Goal: Check status

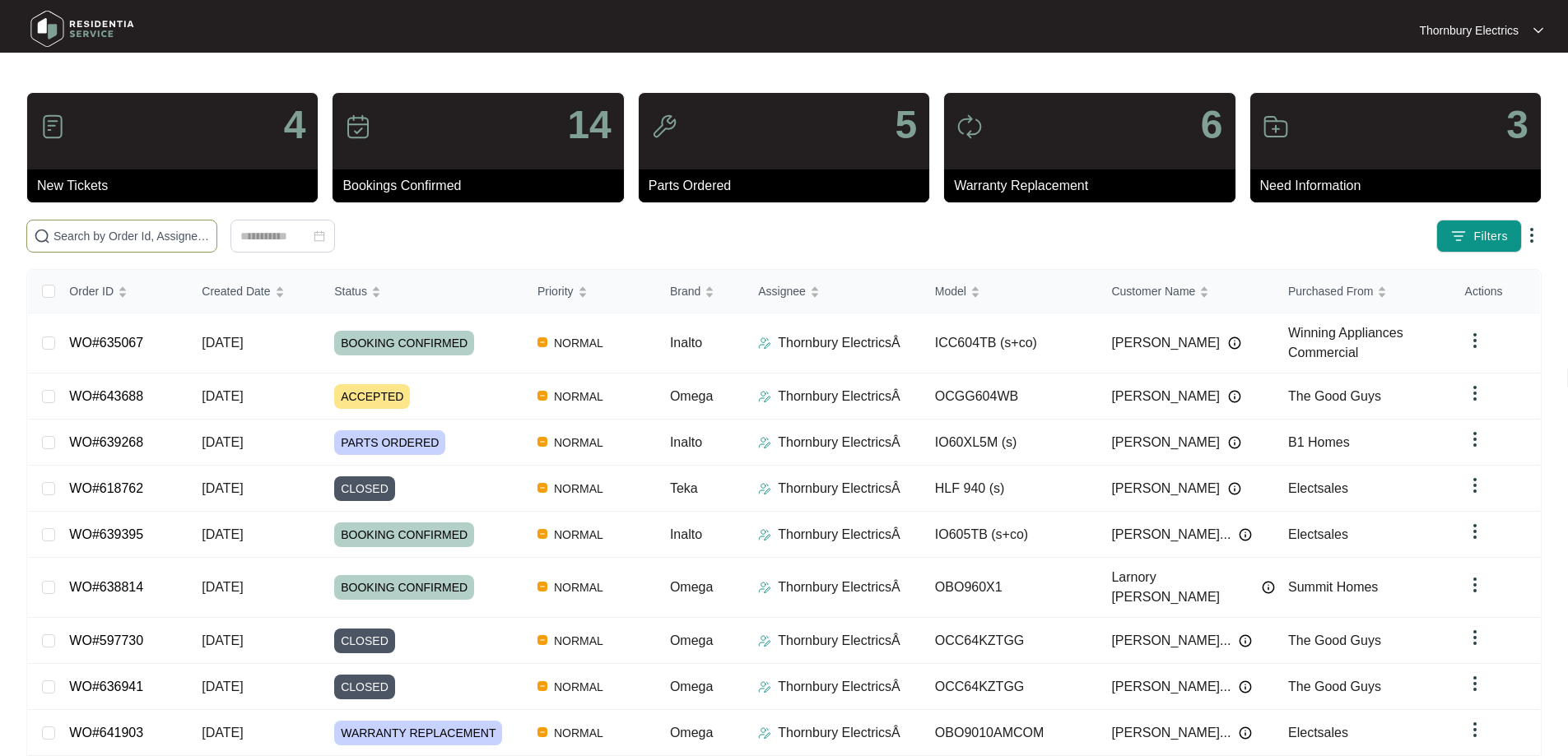
click at [210, 239] on input "text" at bounding box center [131, 236] width 156 height 19
type input "630334"
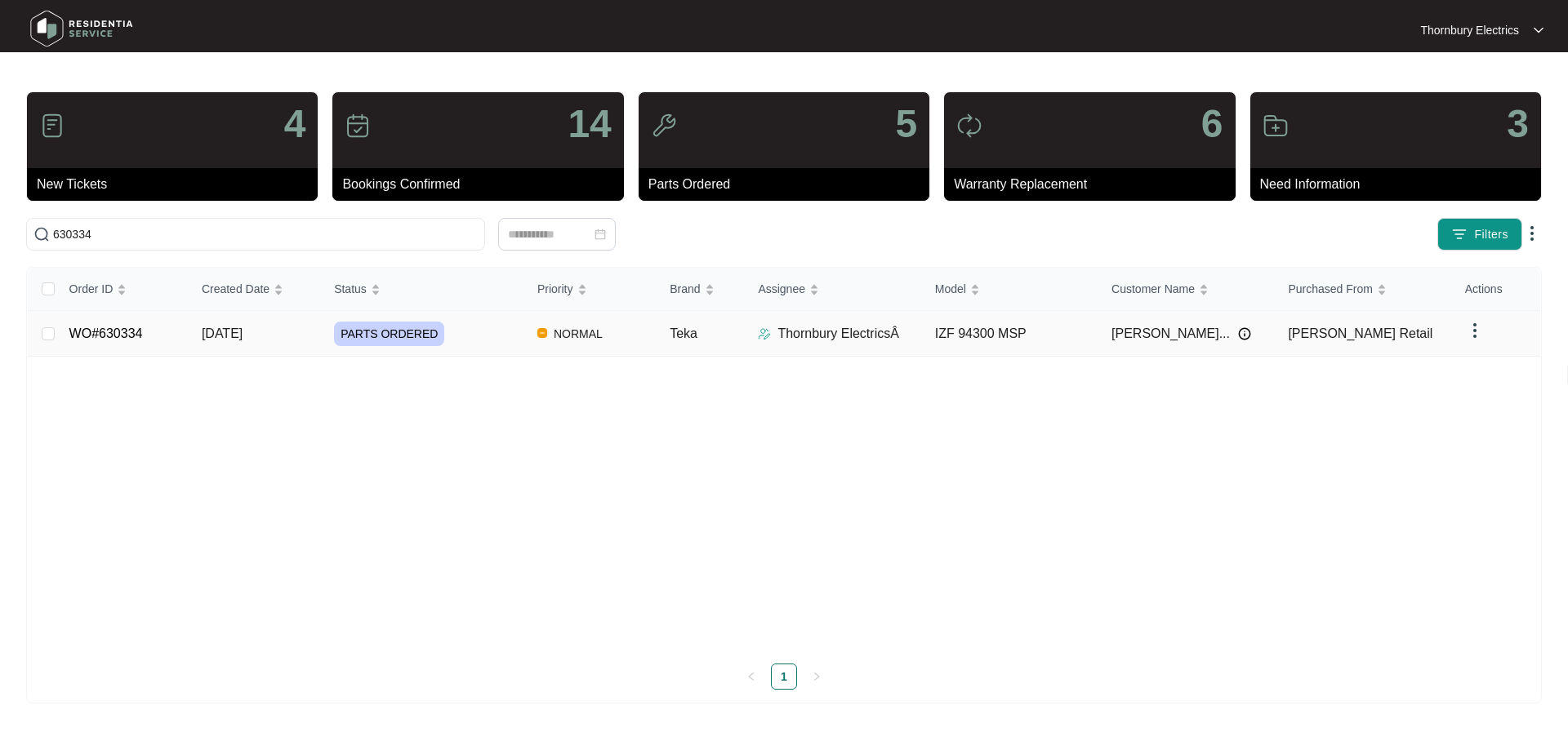
click at [482, 347] on td "PARTS ORDERED" at bounding box center [423, 333] width 203 height 46
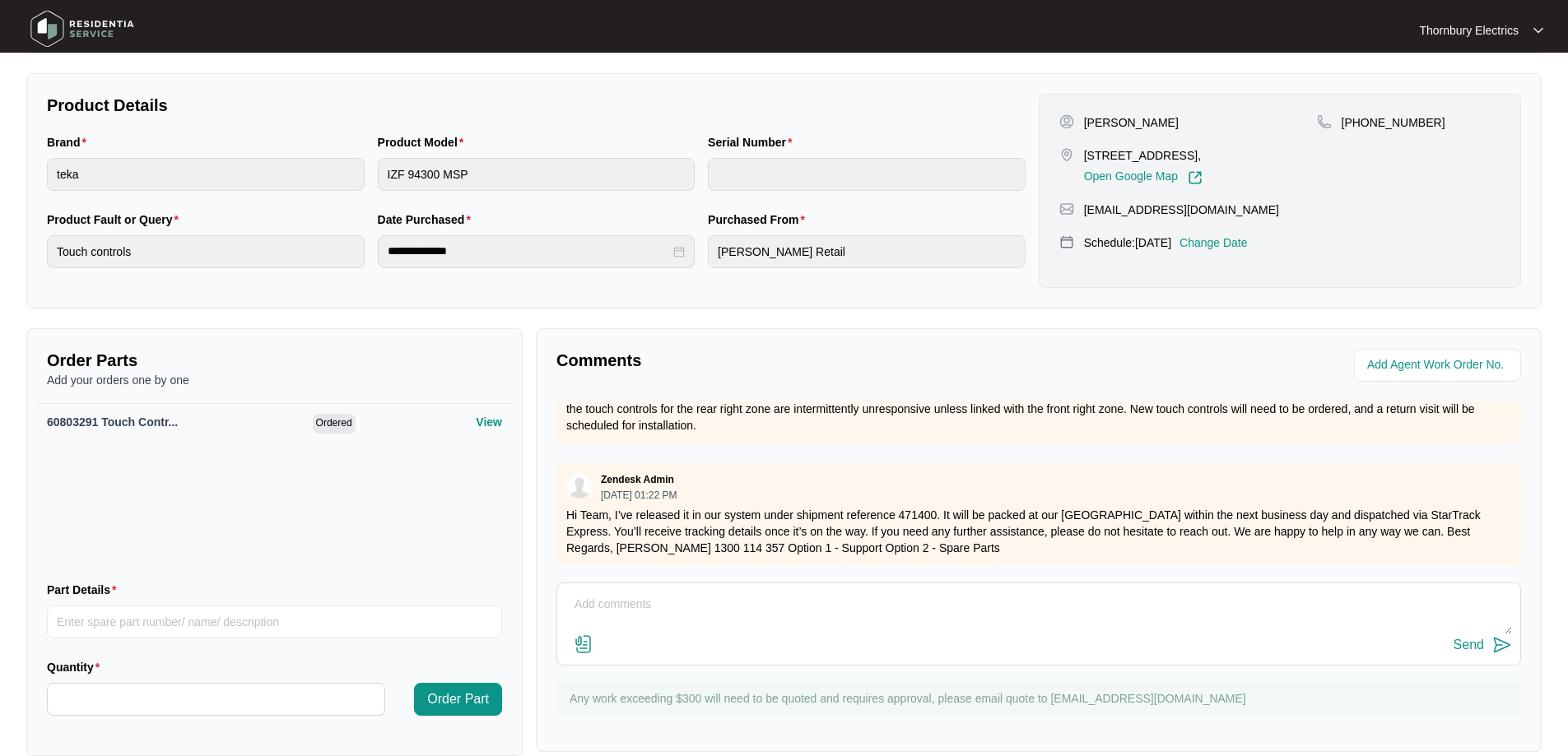
scroll to position [339, 0]
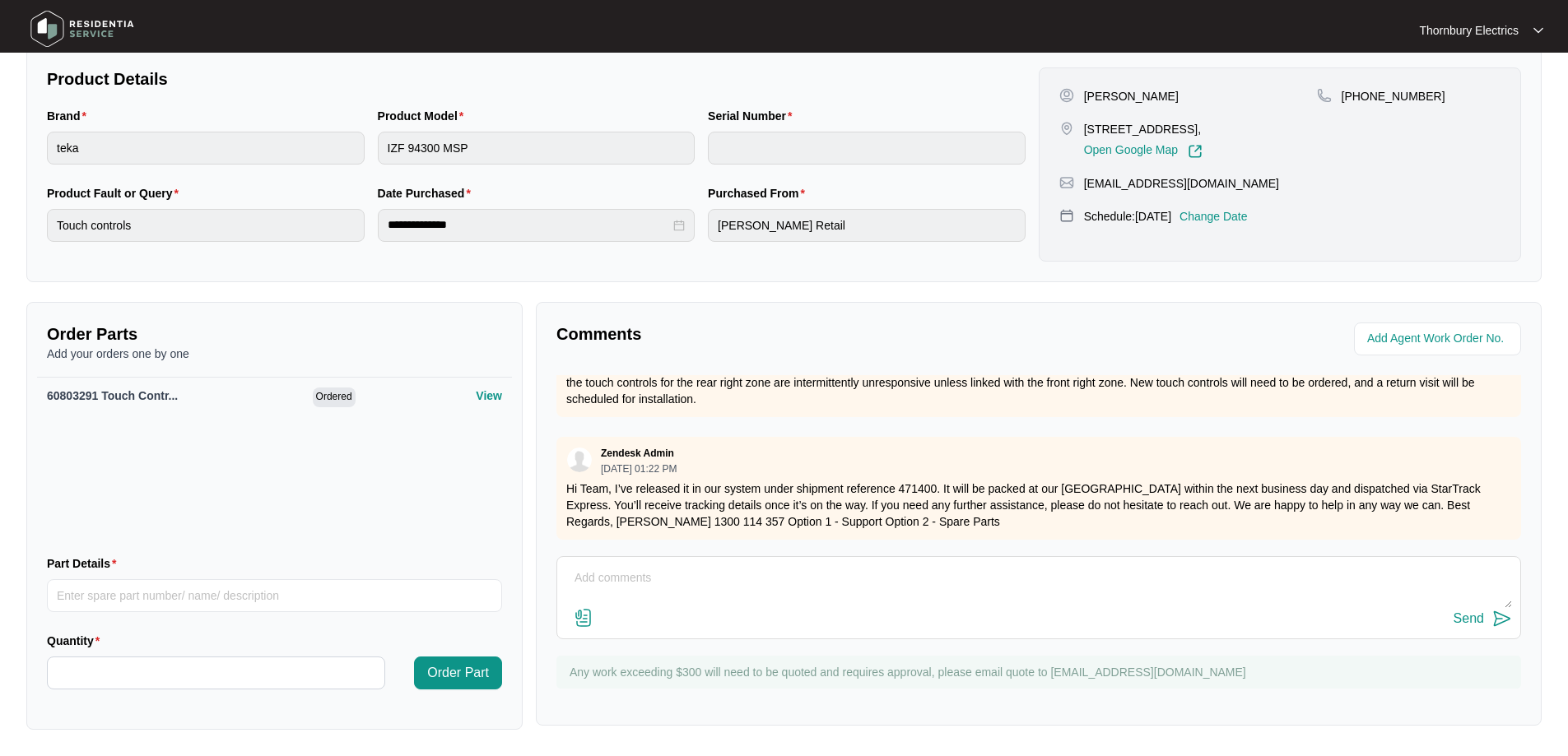
click at [640, 582] on textarea at bounding box center [1039, 587] width 947 height 43
type textarea "Customer has refused to book repairs as said she is in discussion with yourselv…"
click at [1482, 620] on div "Send" at bounding box center [1469, 618] width 31 height 15
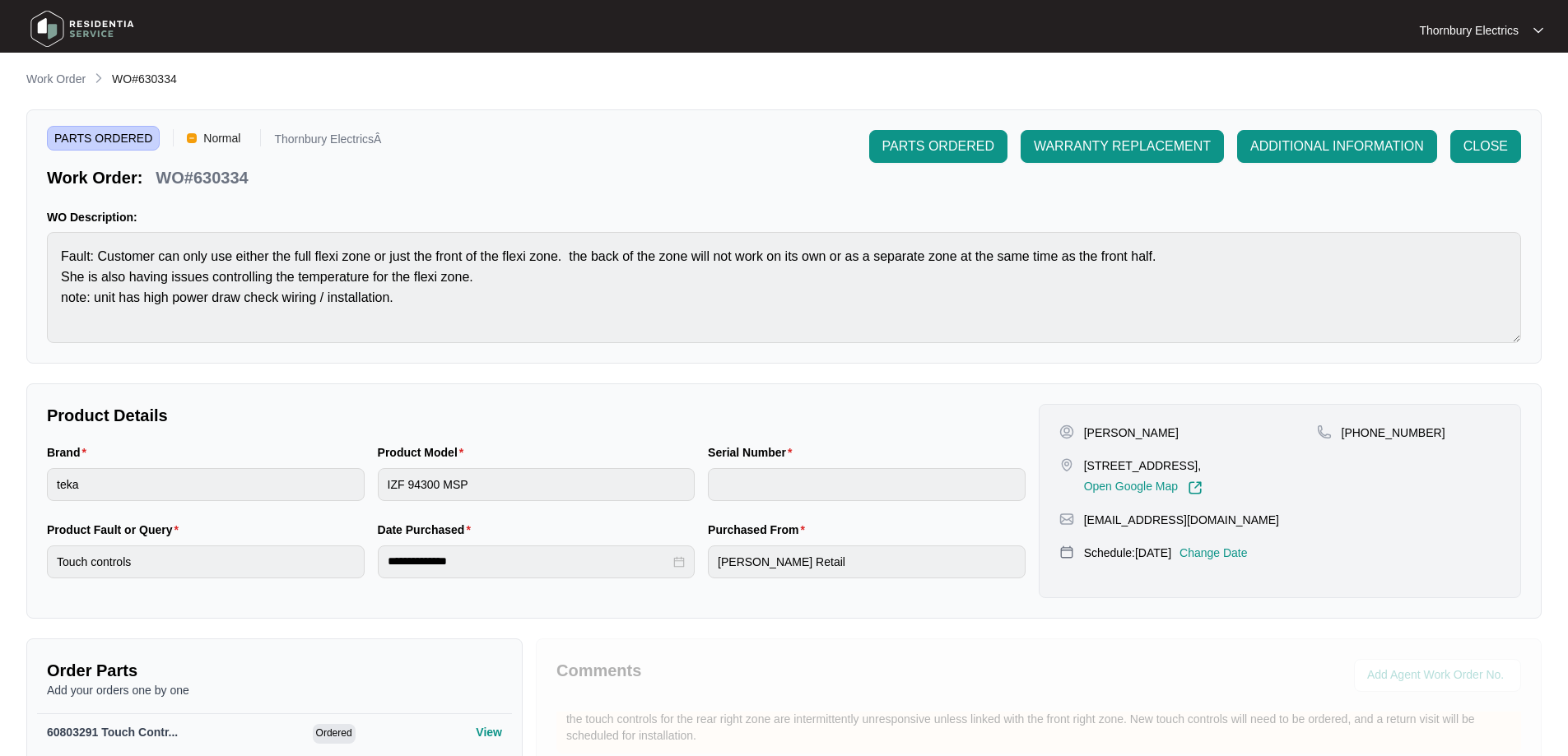
scroll to position [0, 0]
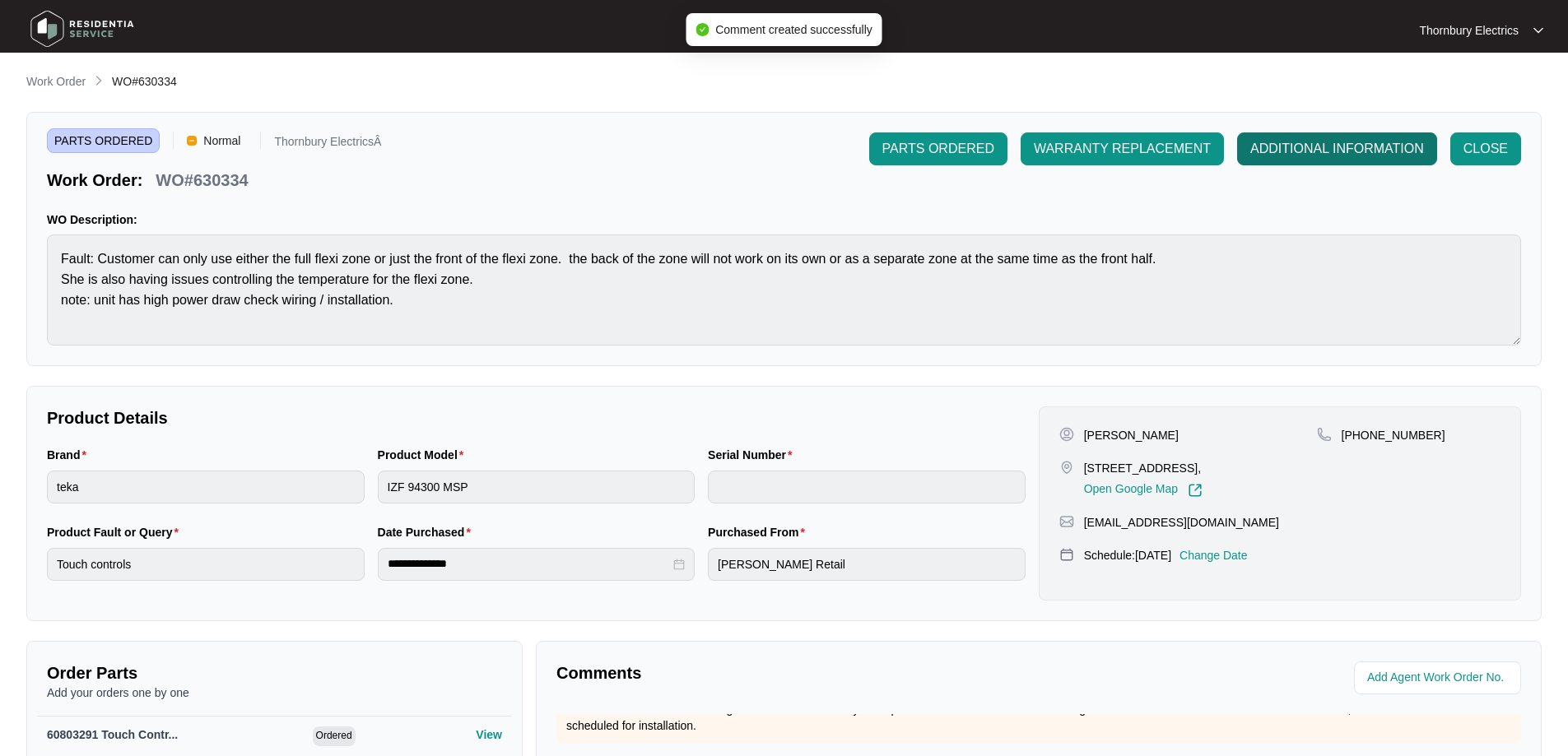
click at [1304, 148] on span "ADDITIONAL INFORMATION" at bounding box center [1337, 149] width 174 height 19
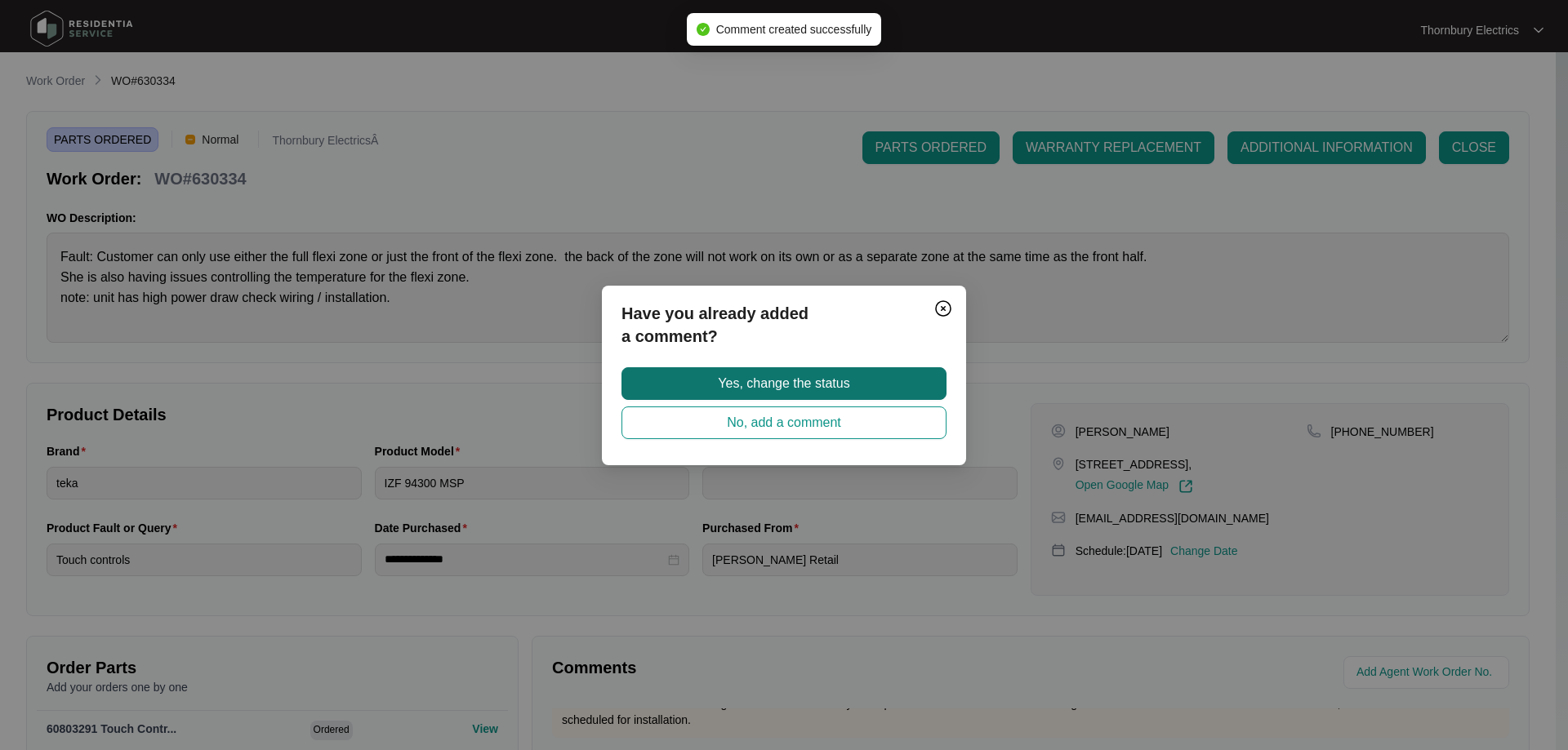
click at [860, 381] on button "Yes, change the status" at bounding box center [784, 383] width 325 height 32
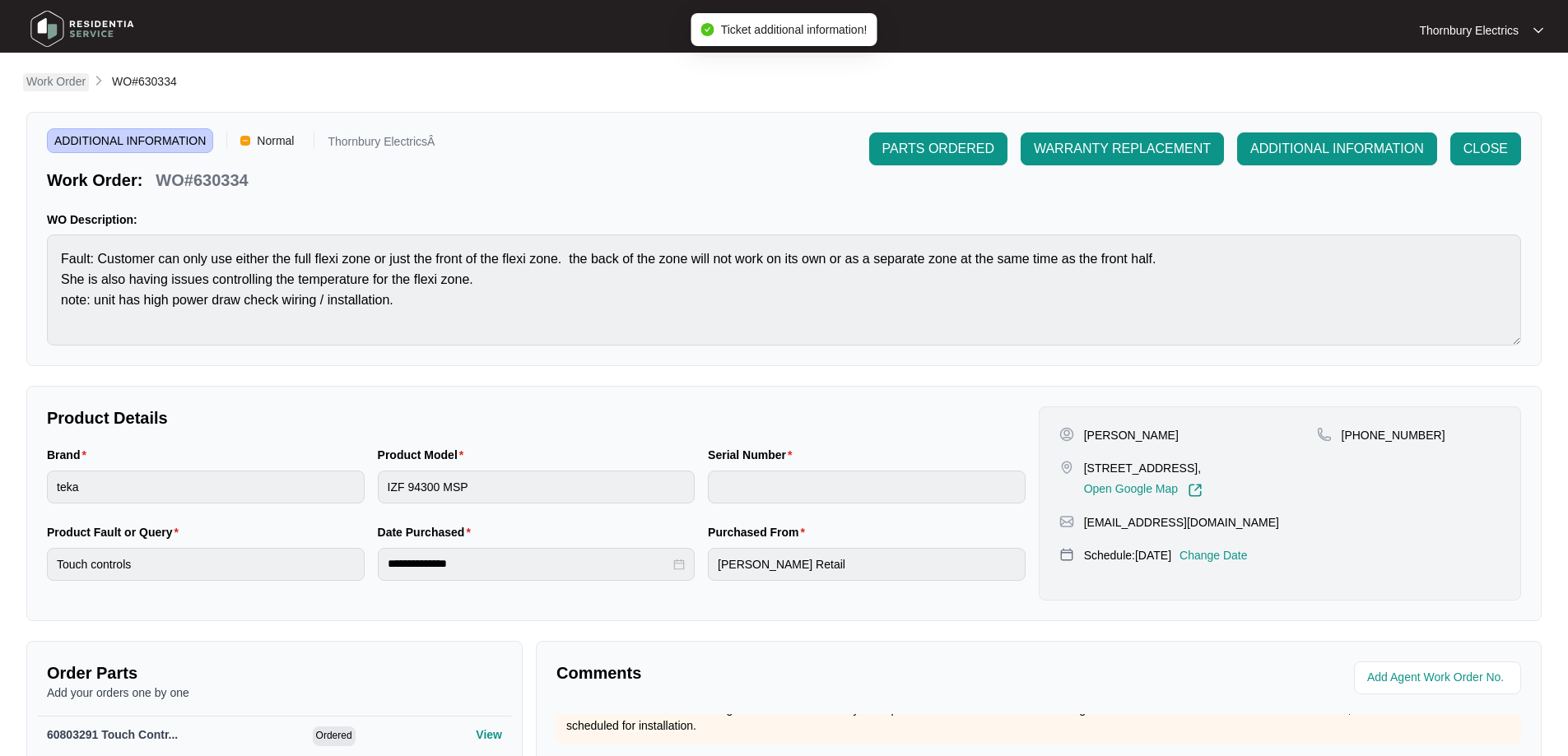
click at [63, 86] on p "Work Order" at bounding box center [56, 81] width 59 height 17
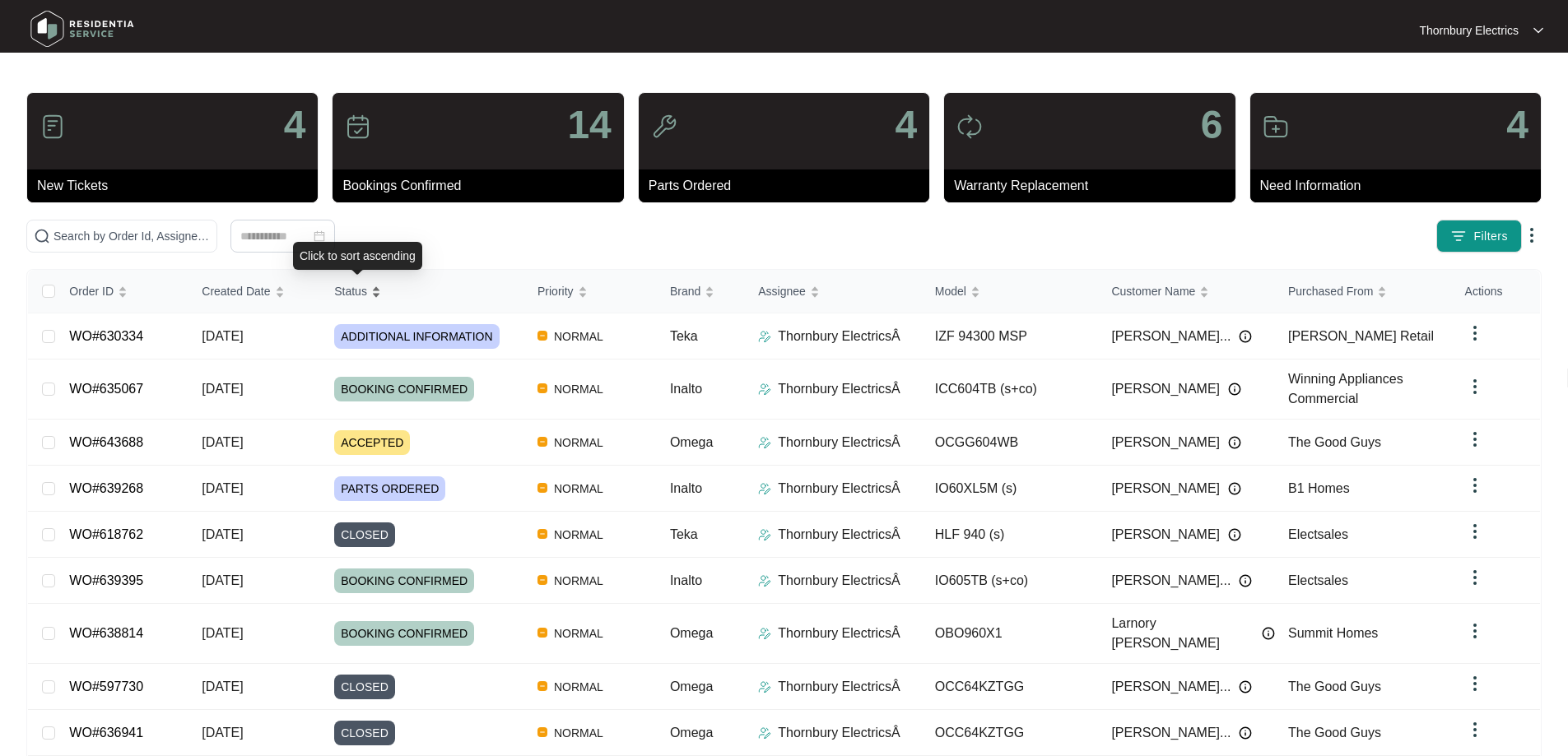
click at [356, 290] on span "Status" at bounding box center [350, 291] width 33 height 19
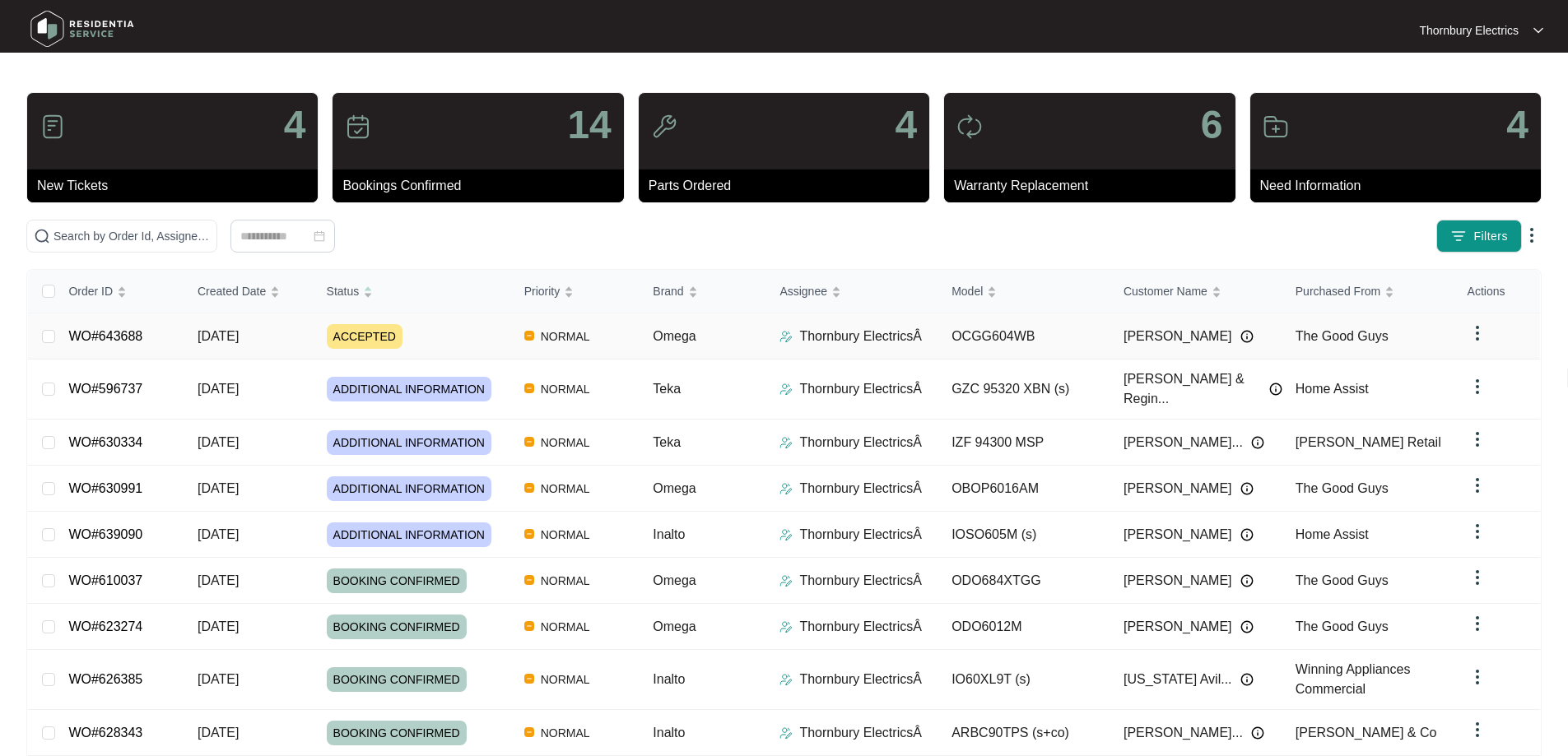
click at [236, 339] on span "[DATE]" at bounding box center [218, 336] width 41 height 14
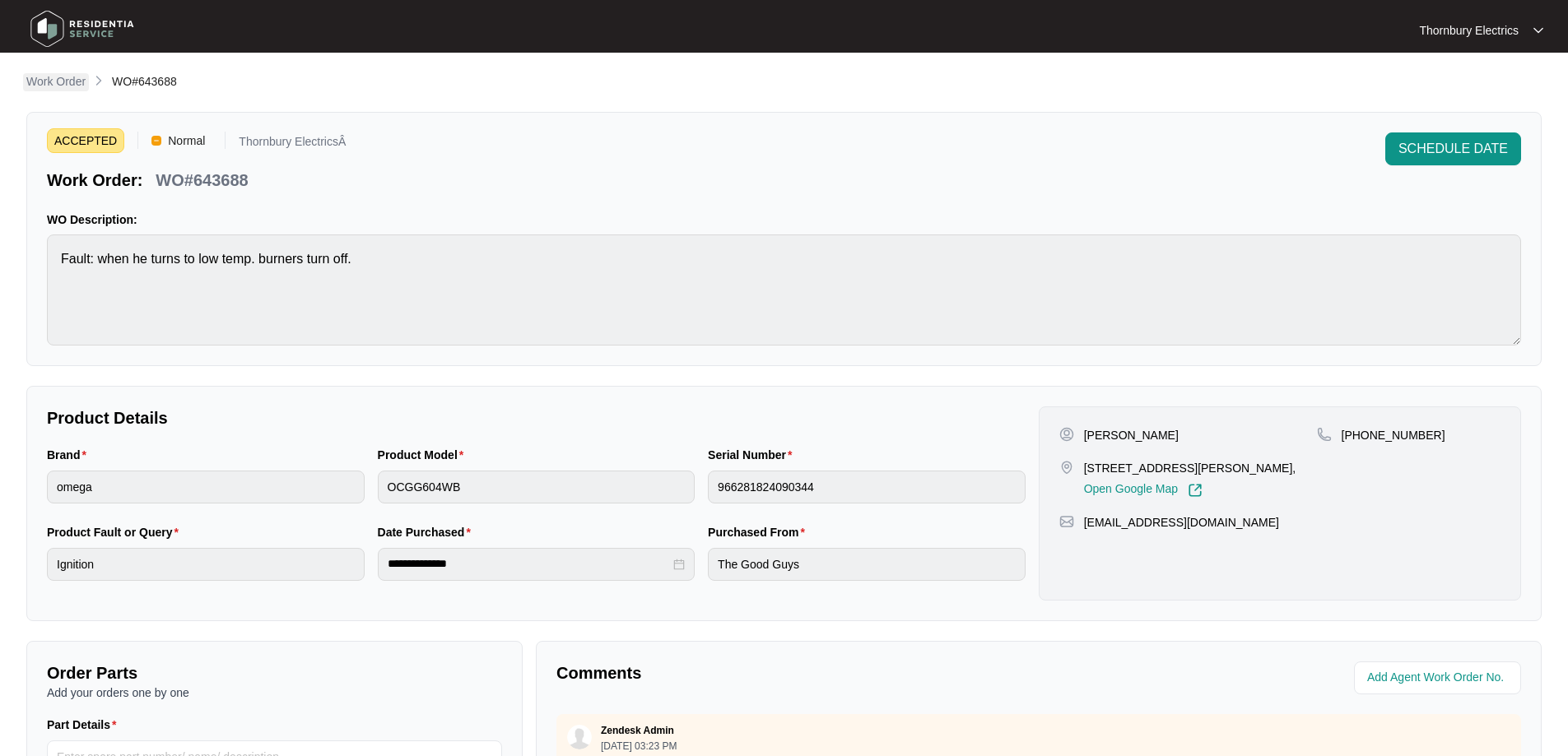
click at [54, 85] on p "Work Order" at bounding box center [56, 81] width 59 height 17
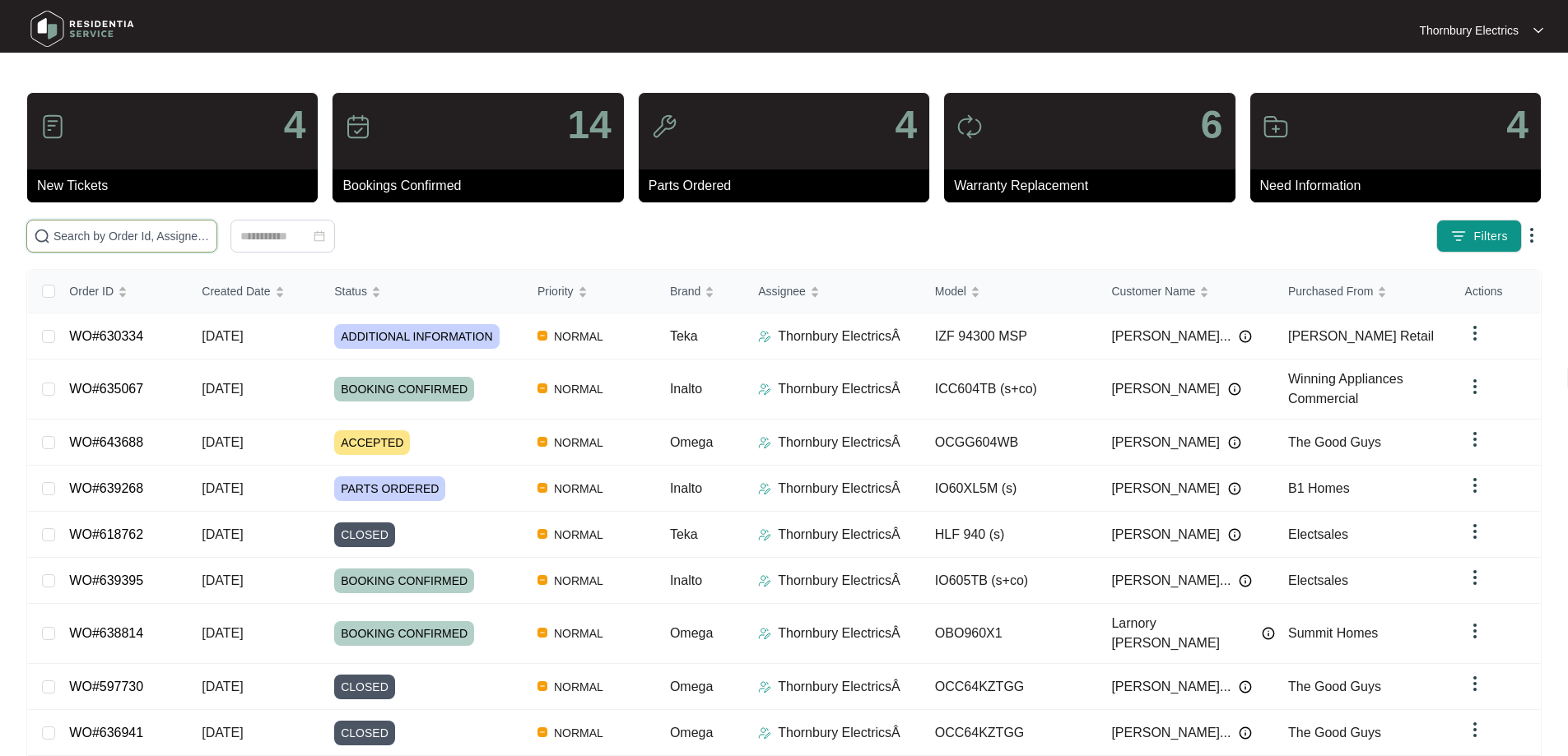
click at [210, 236] on input "text" at bounding box center [131, 236] width 156 height 19
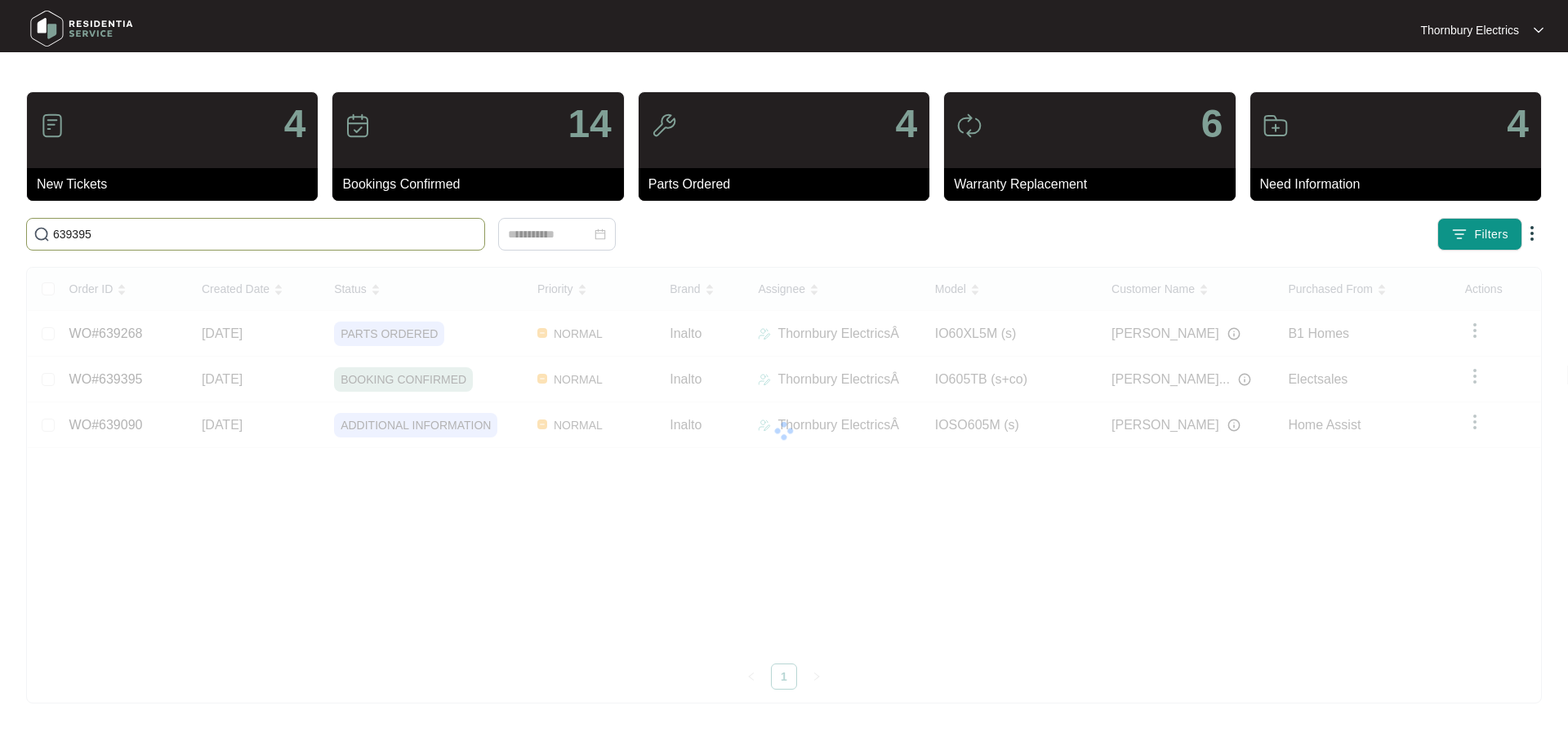
type input "639395"
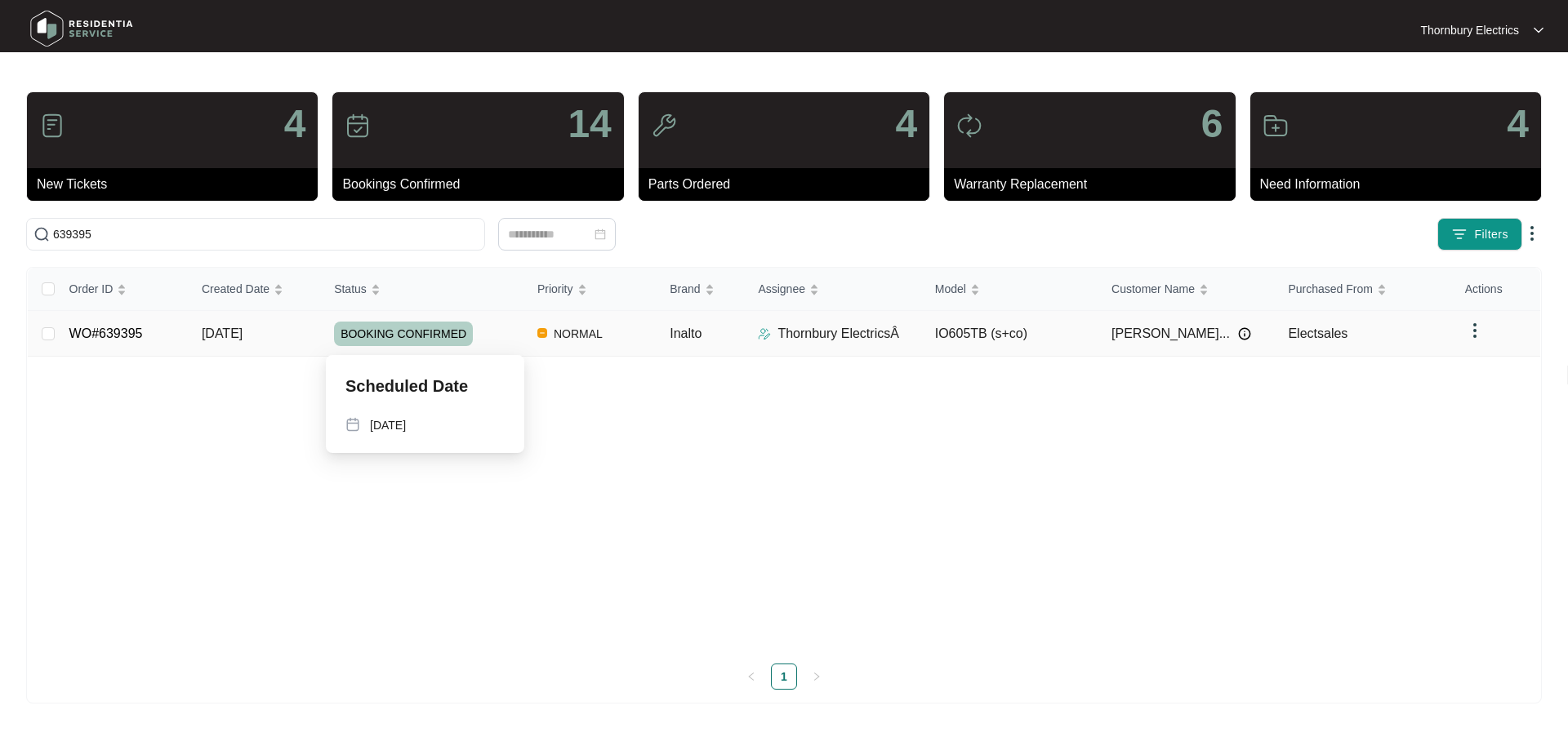
click at [496, 340] on div "BOOKING CONFIRMED" at bounding box center [429, 334] width 190 height 25
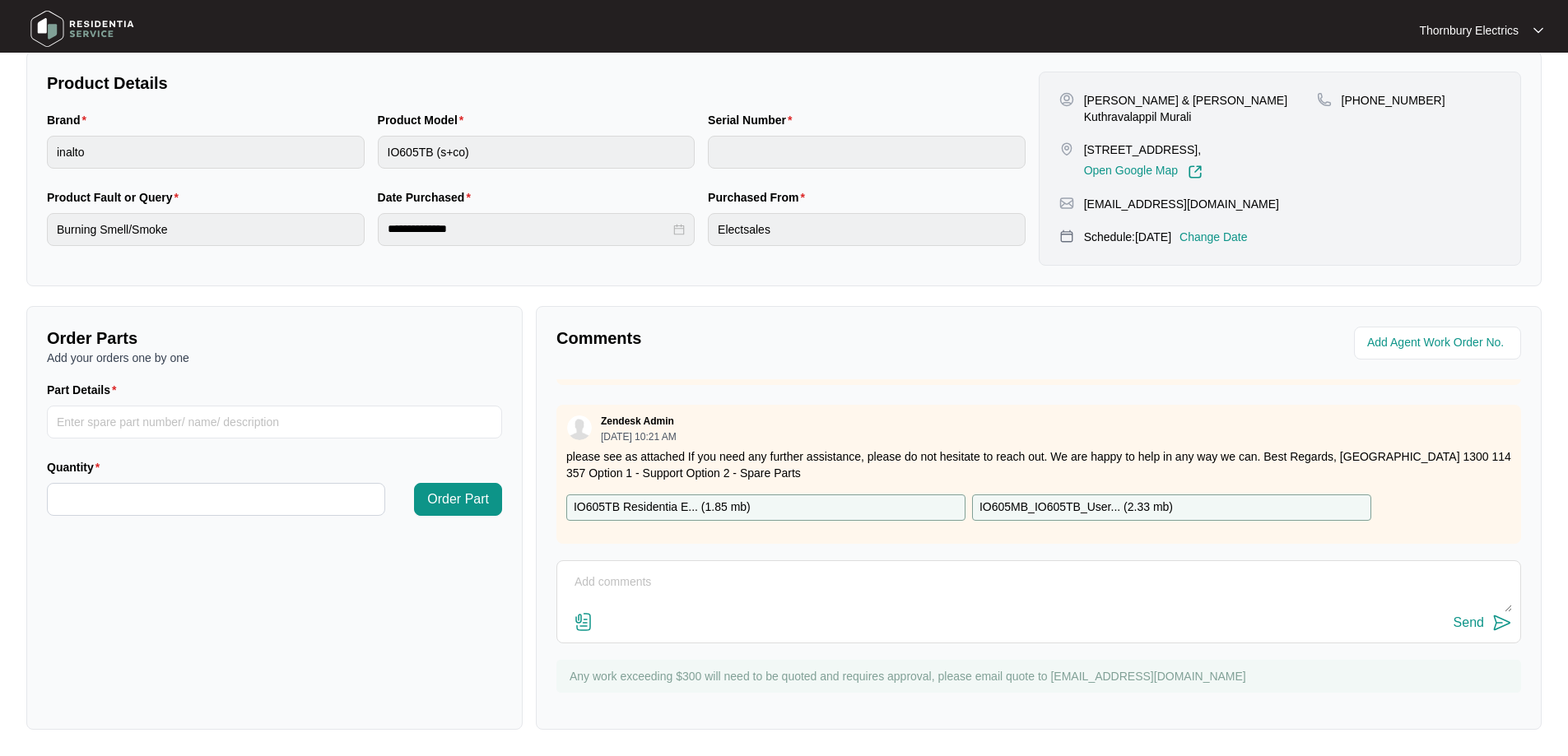
scroll to position [336, 0]
click at [630, 571] on textarea at bounding box center [1039, 591] width 947 height 43
paste textarea "Loremi dol si Ametco 26ad, el seddoeiu tempor inci utl etdolor magn al eni. Adm…"
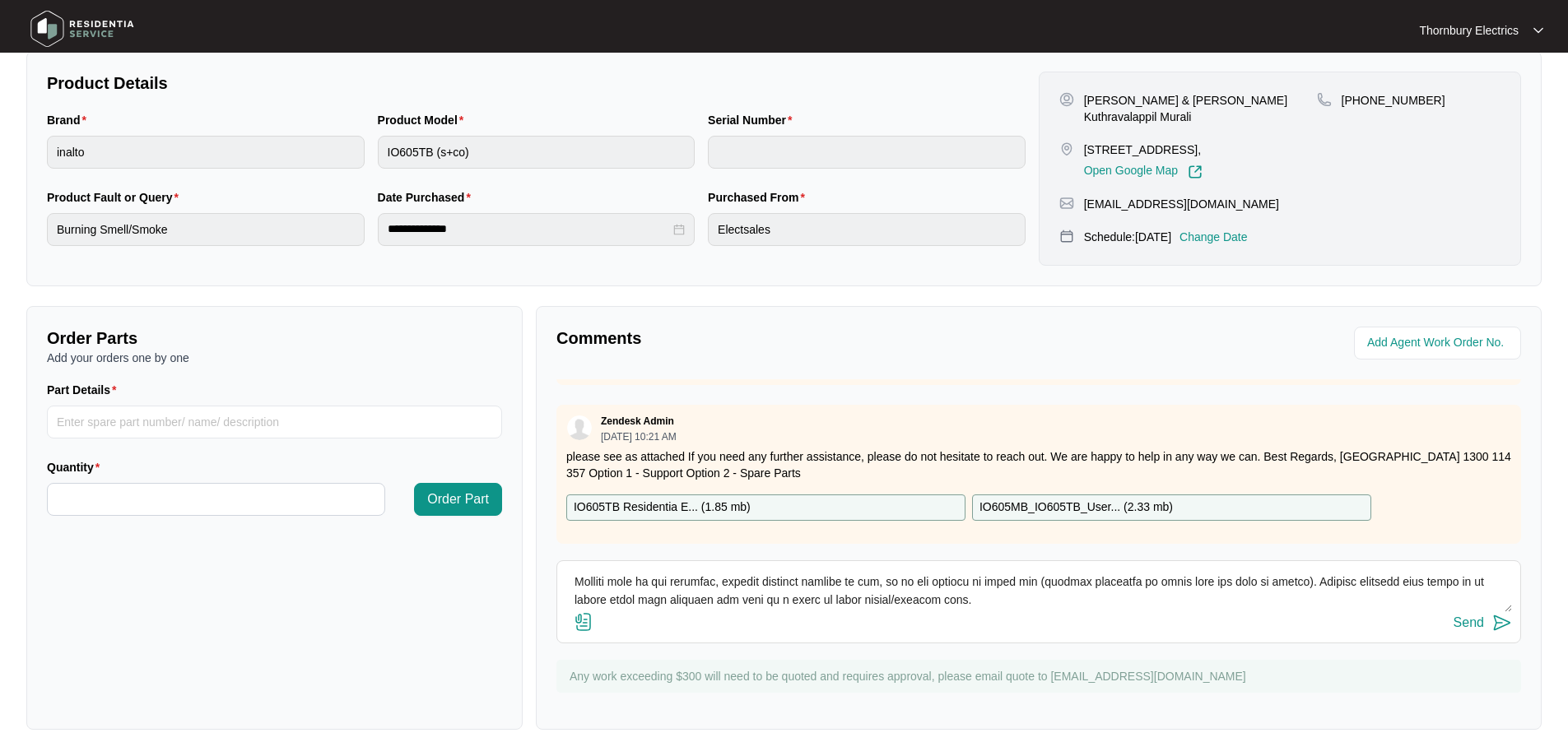
click at [956, 599] on textarea at bounding box center [1039, 591] width 947 height 43
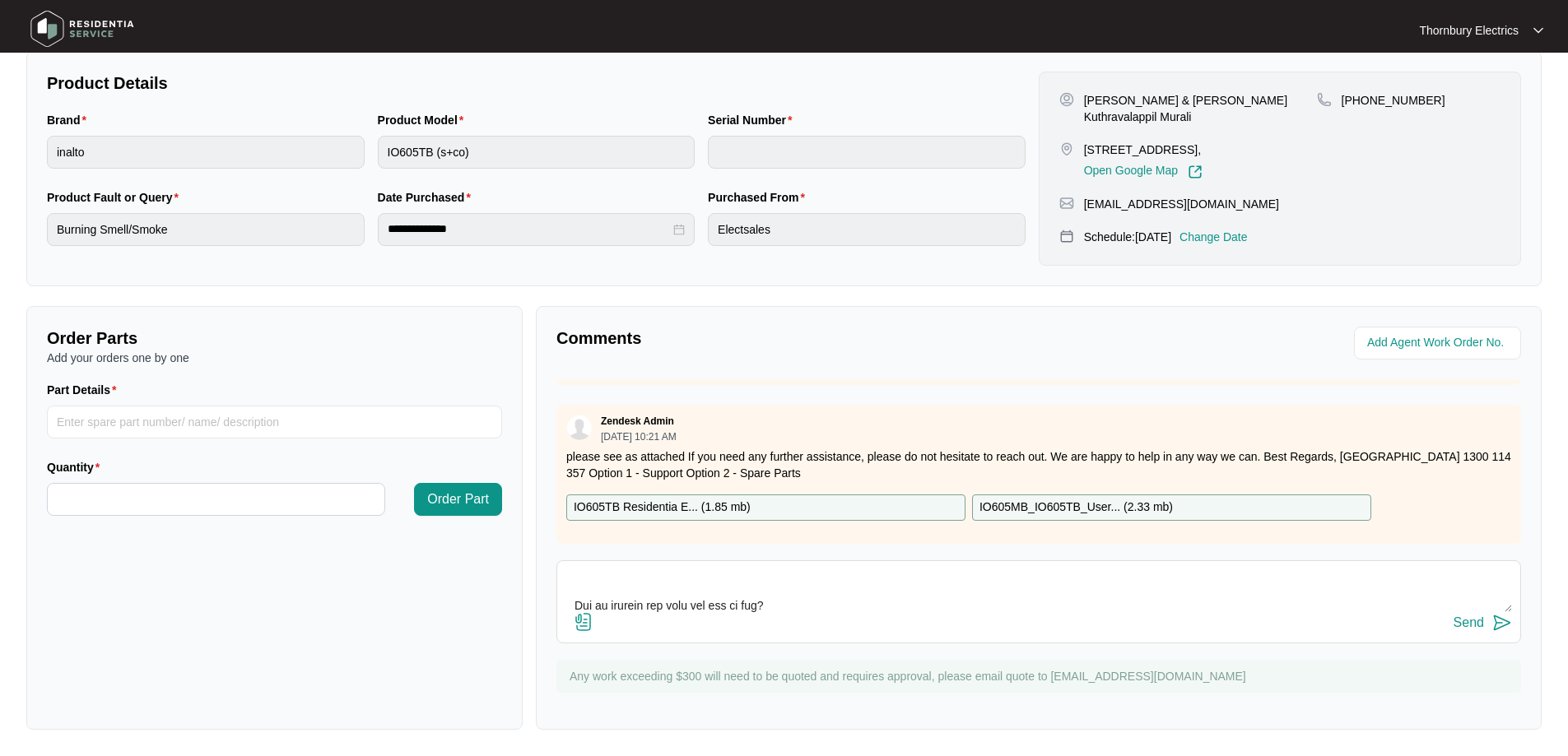
type textarea "89.08.26 Loremi dol si Ametco 99ad, el seddoeiu tempor inci utl etdolor magn al…"
click at [1458, 630] on div "Send" at bounding box center [1469, 623] width 31 height 15
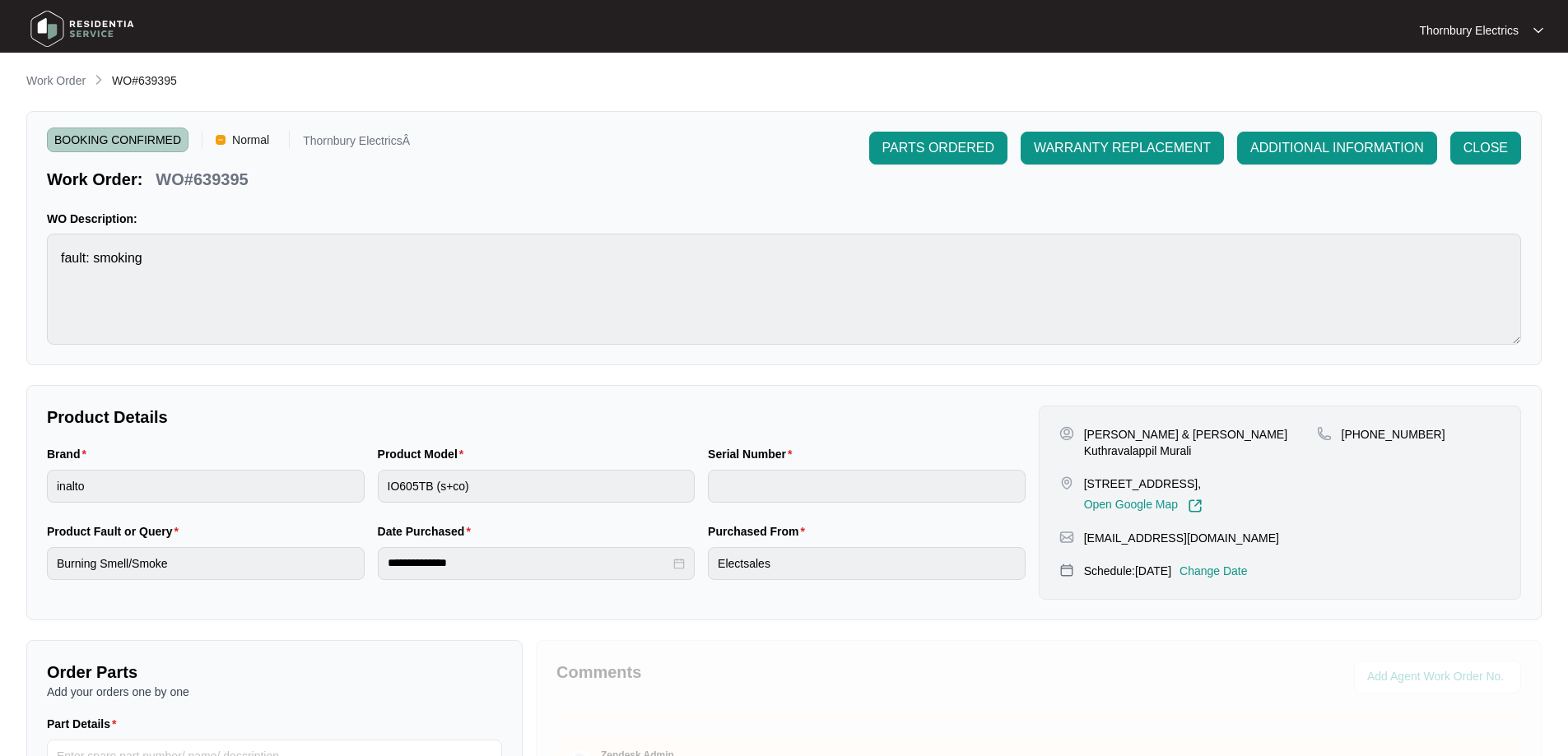
scroll to position [0, 0]
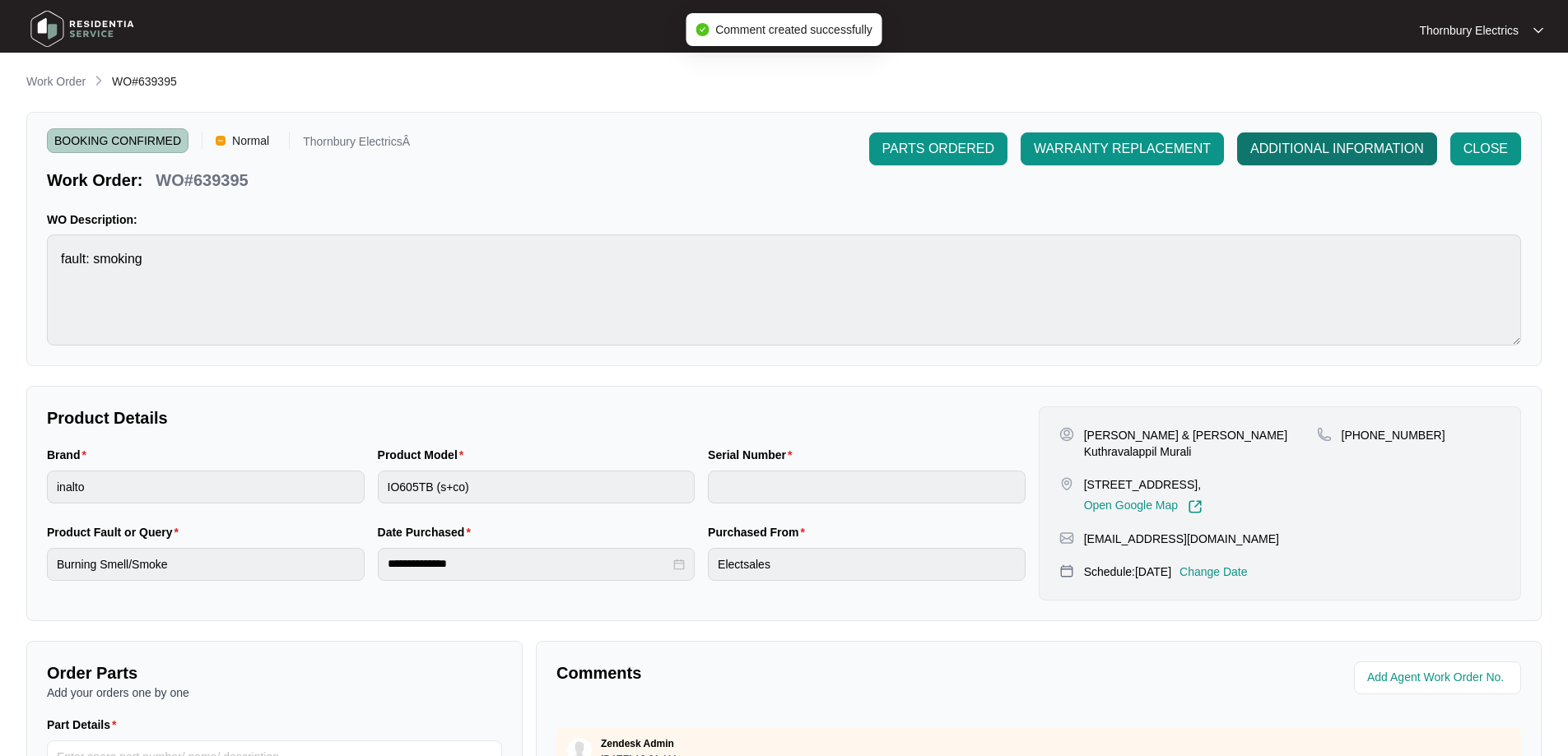
click at [1302, 153] on span "ADDITIONAL INFORMATION" at bounding box center [1337, 149] width 174 height 19
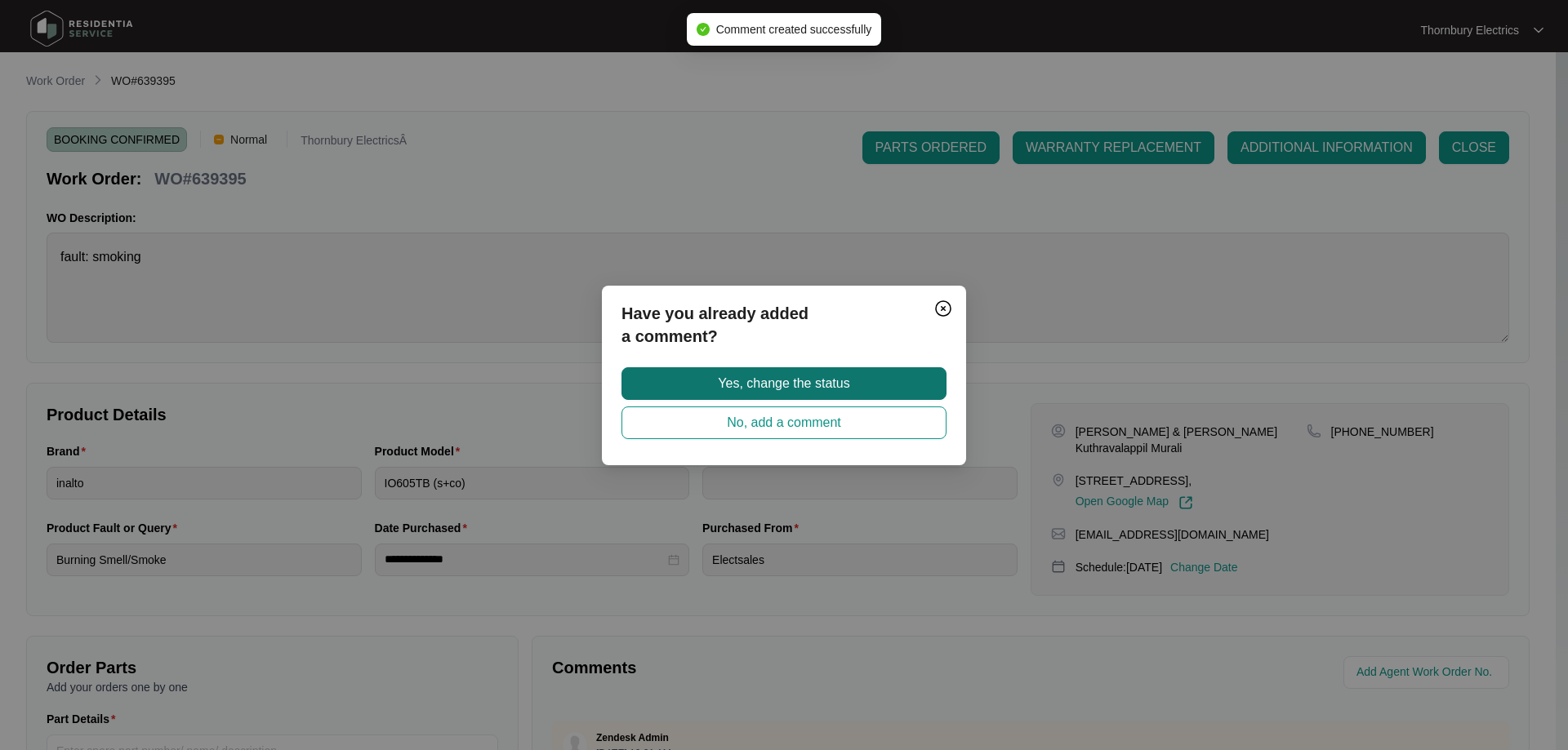
click at [846, 387] on span "Yes, change the status" at bounding box center [784, 383] width 131 height 19
